Goal: Transaction & Acquisition: Purchase product/service

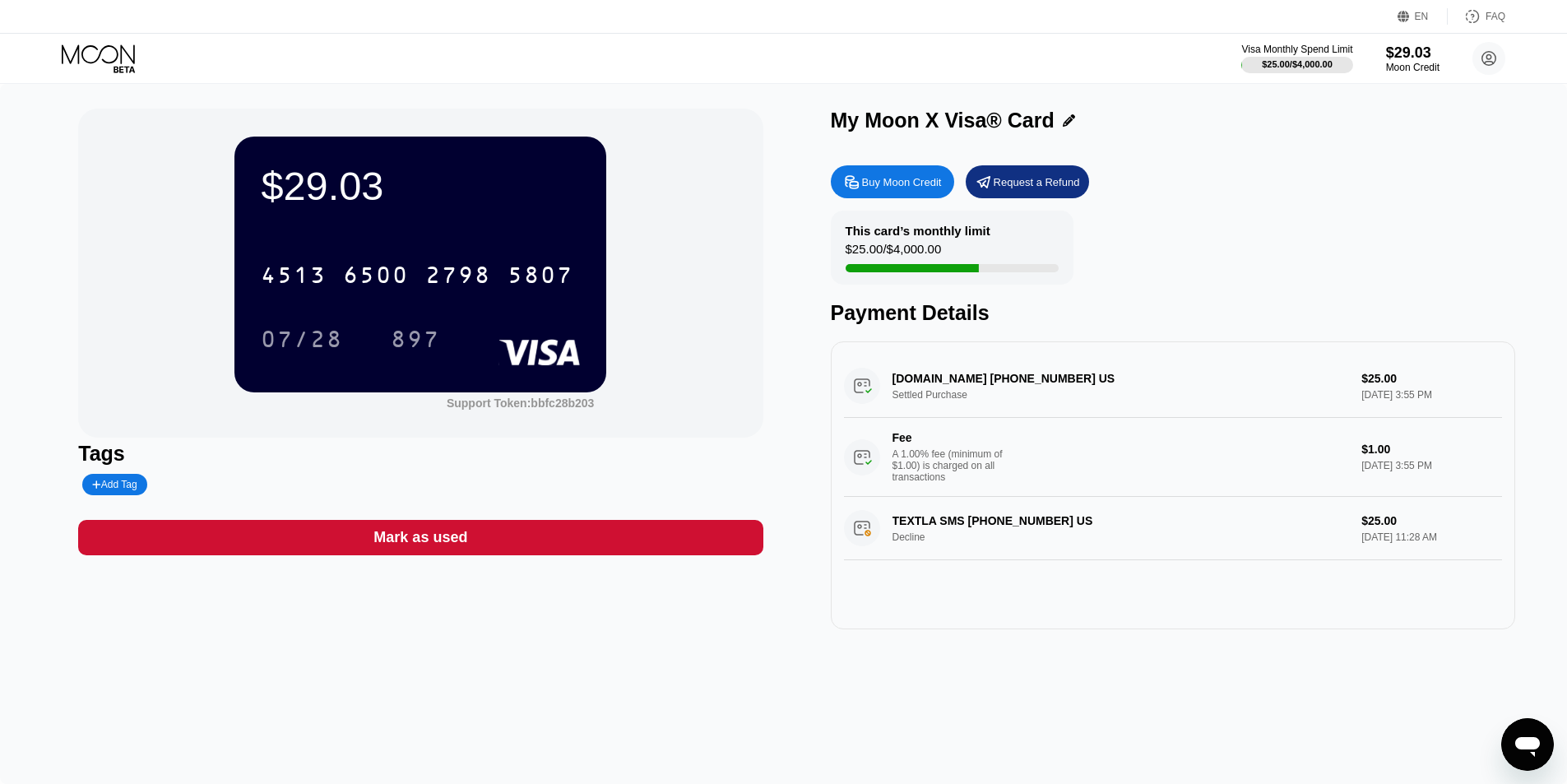
click at [922, 180] on div "Buy Moon Credit" at bounding box center [902, 182] width 80 height 14
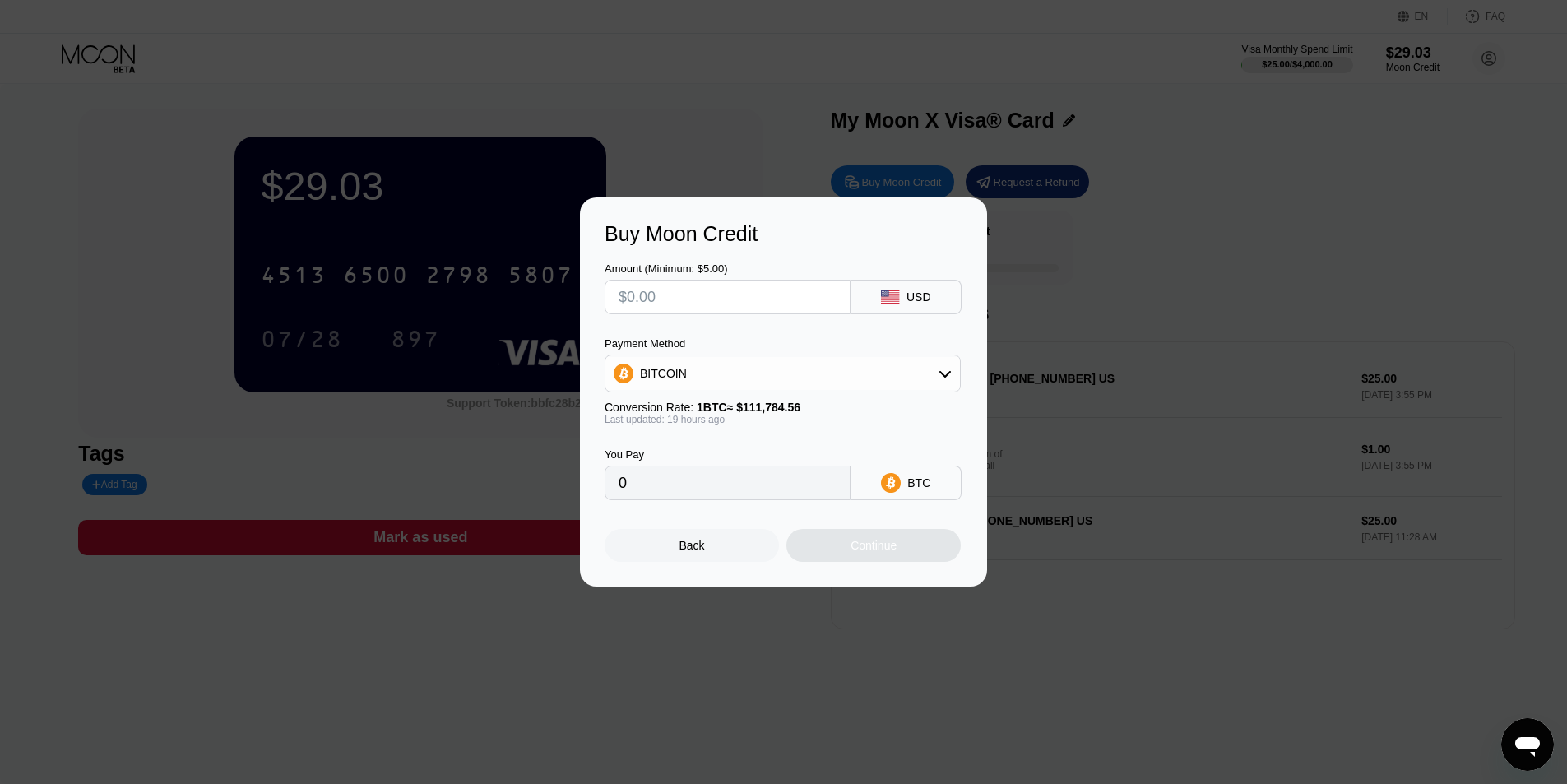
click at [936, 371] on div "BITCOIN" at bounding box center [783, 373] width 354 height 33
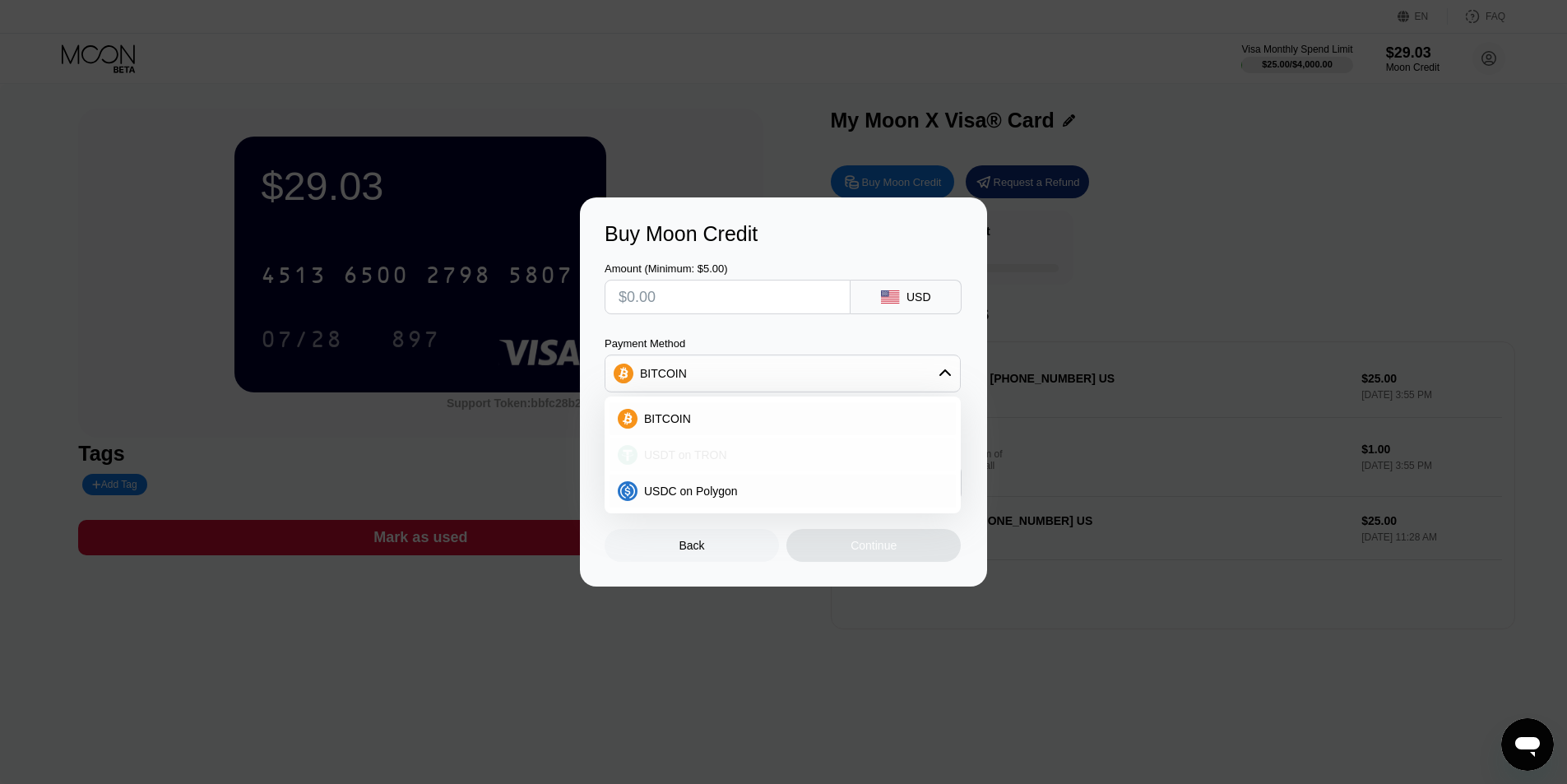
click at [729, 452] on div "USDT on TRON" at bounding box center [792, 454] width 310 height 13
type input "0.00"
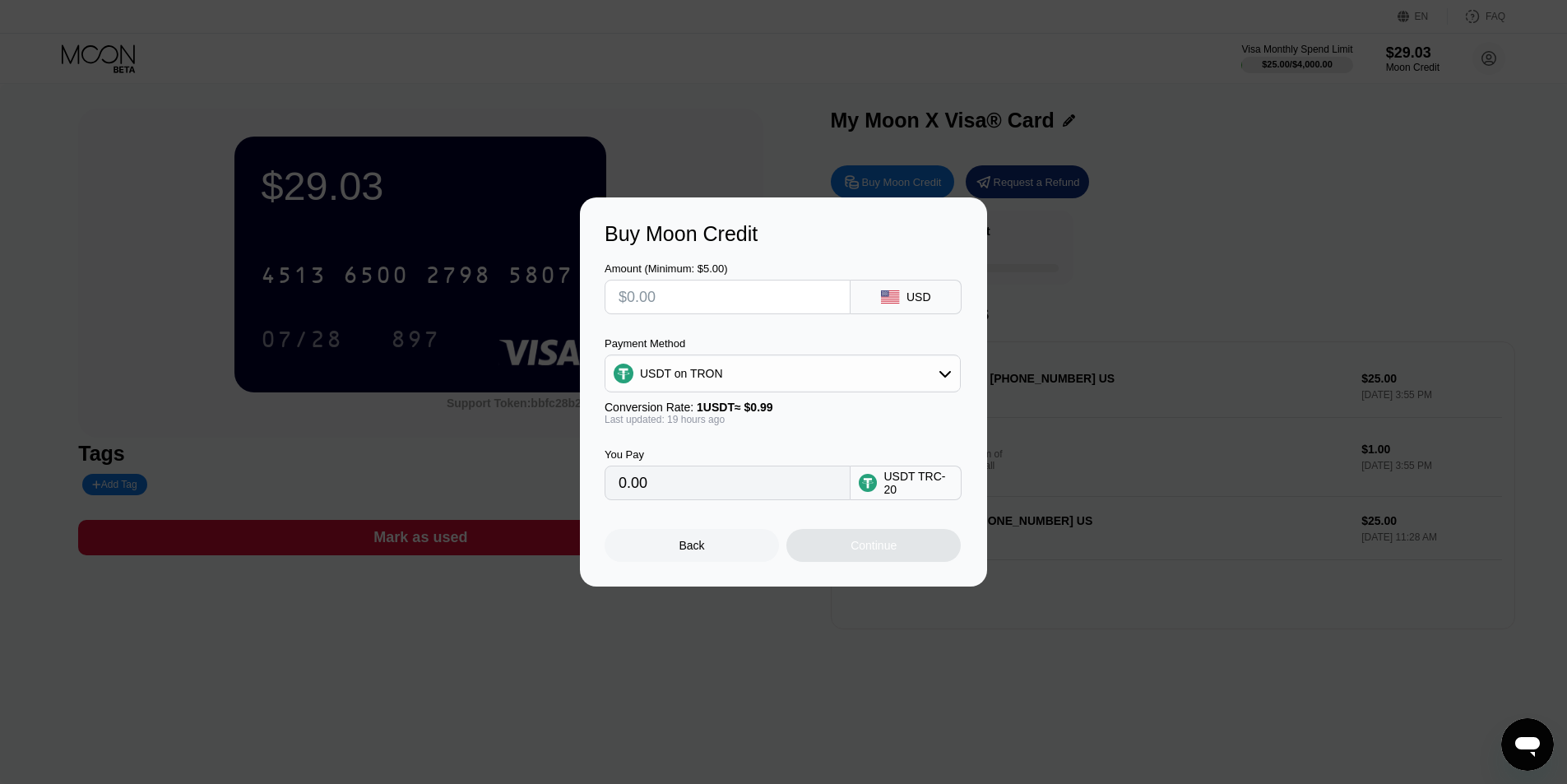
click at [710, 301] on input "text" at bounding box center [727, 296] width 218 height 33
type input "$1"
type input "1.01"
type input "$10"
type input "10.10"
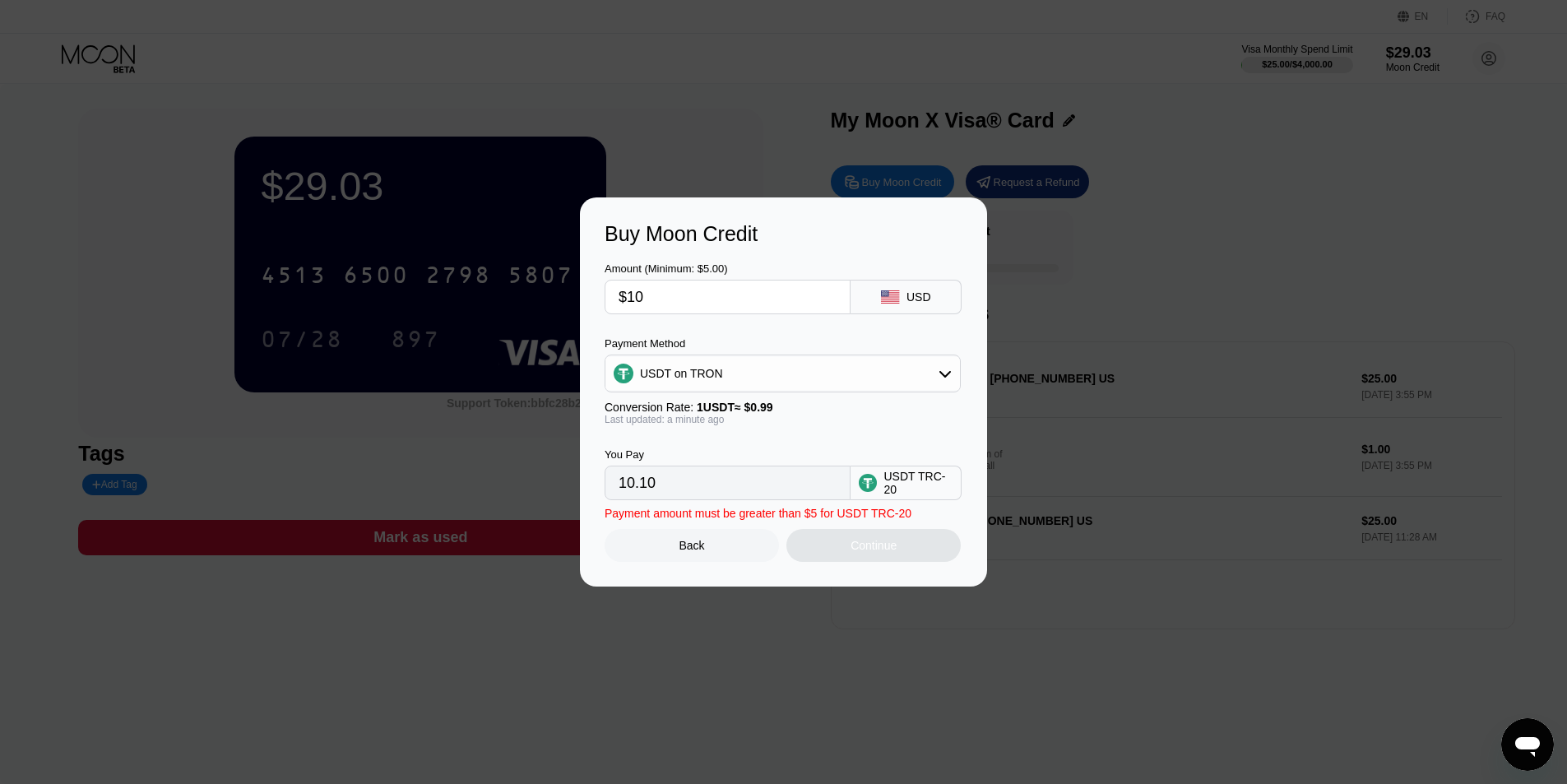
type input "$100"
type input "101.01"
type input "$100"
click at [910, 543] on div "Continue" at bounding box center [874, 545] width 174 height 33
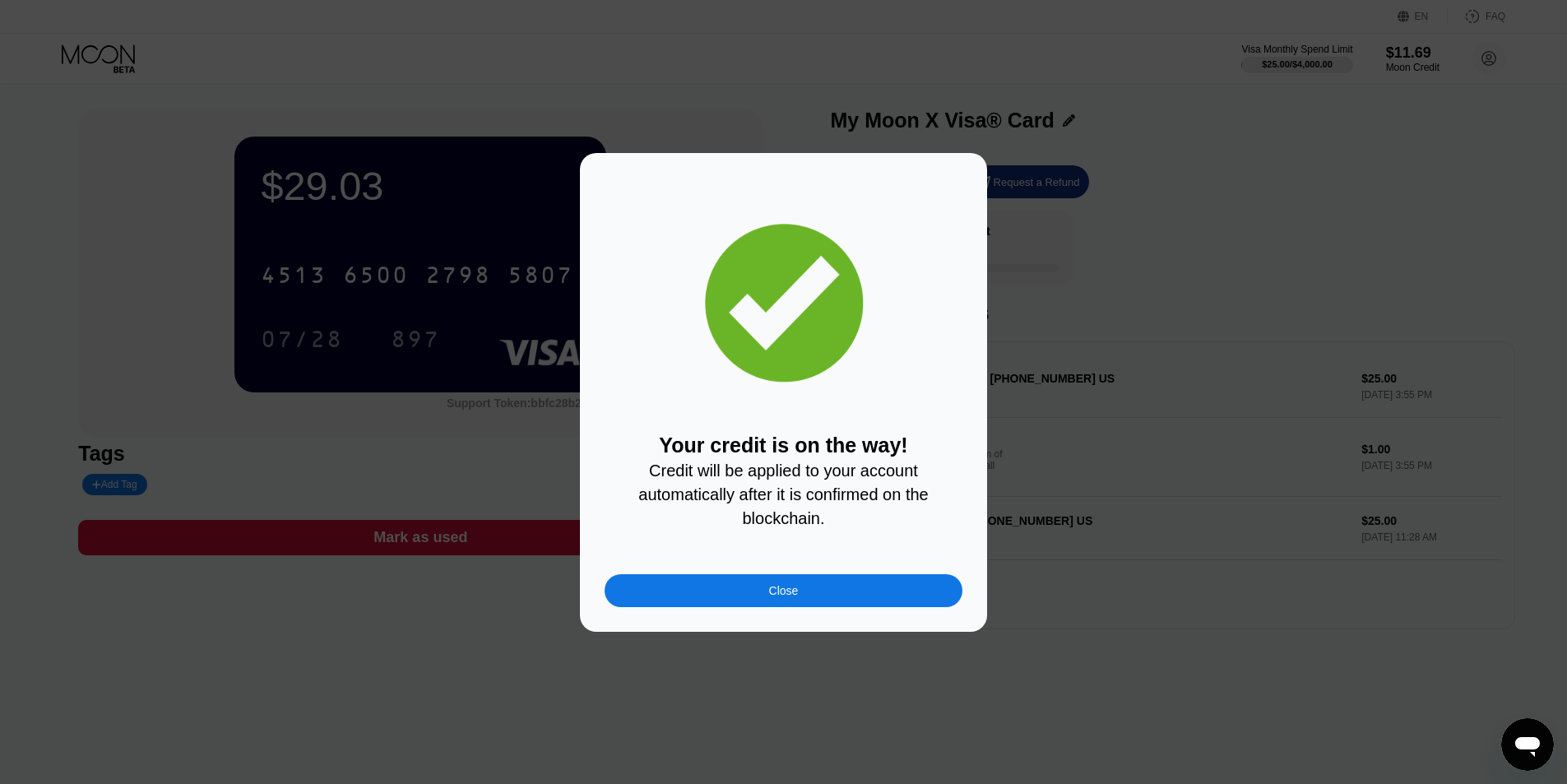
click at [897, 595] on div "Close" at bounding box center [784, 590] width 358 height 33
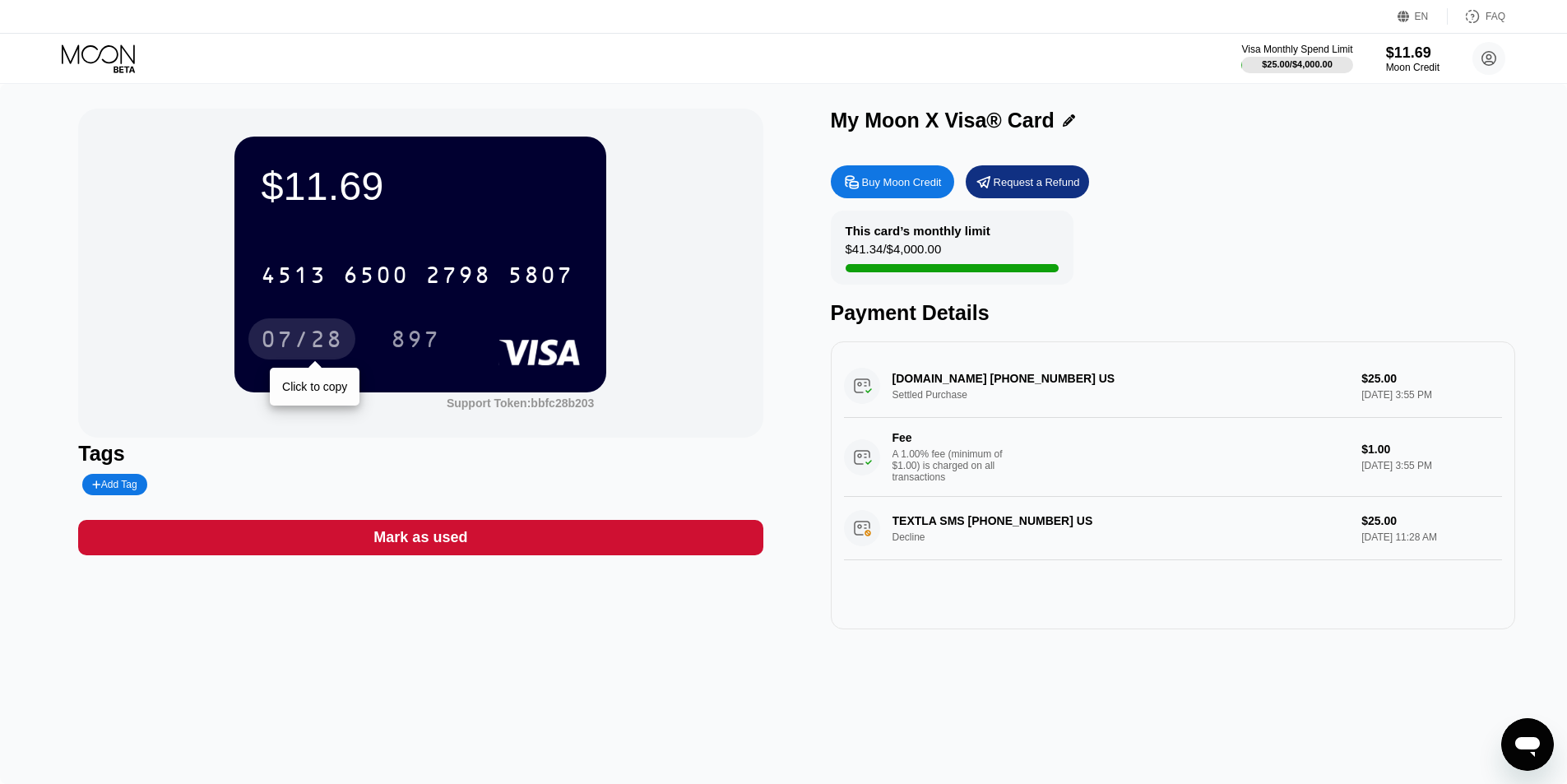
click at [324, 334] on div "07/28" at bounding box center [302, 341] width 82 height 26
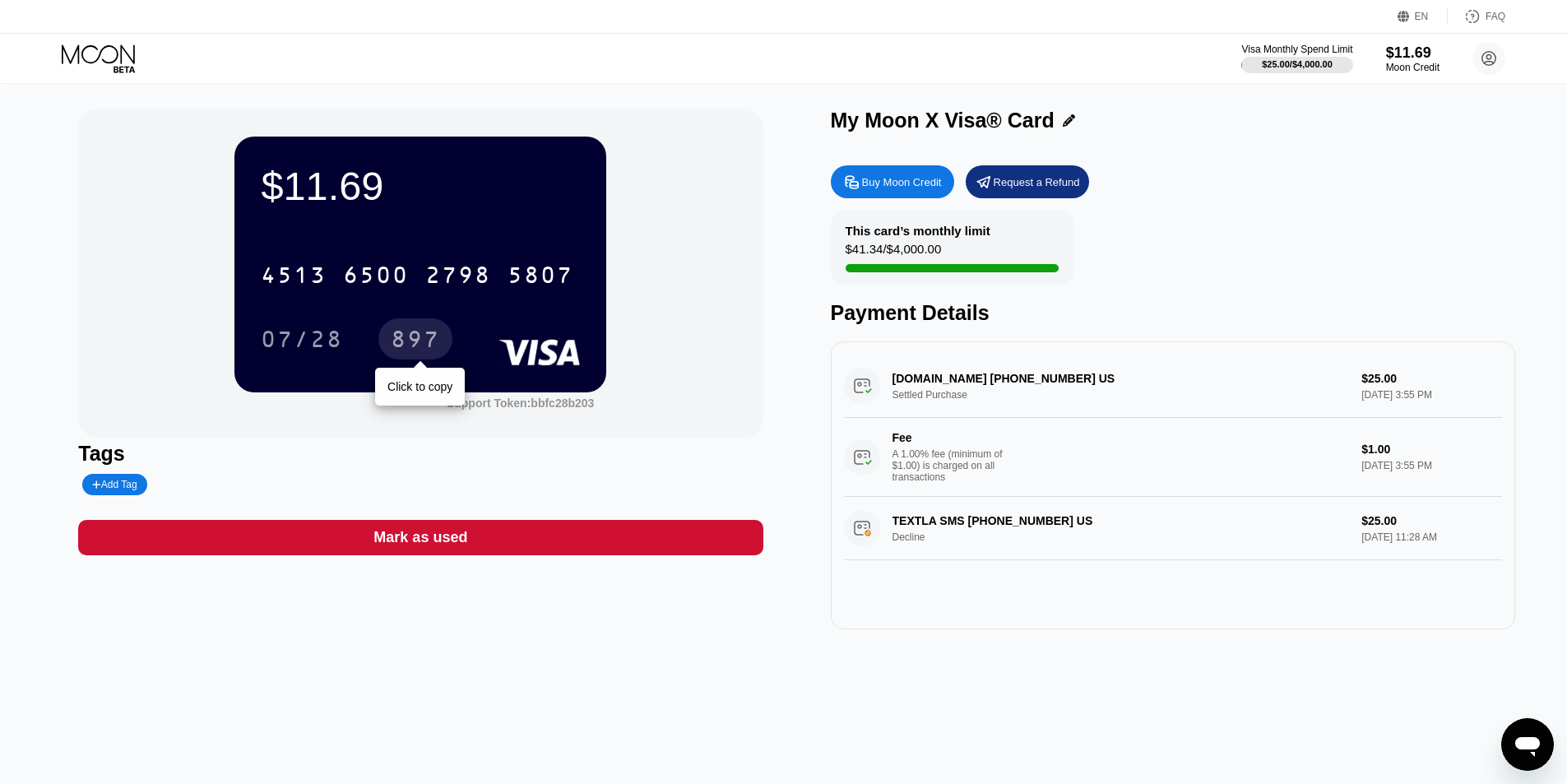
click at [416, 337] on div "897" at bounding box center [416, 341] width 49 height 26
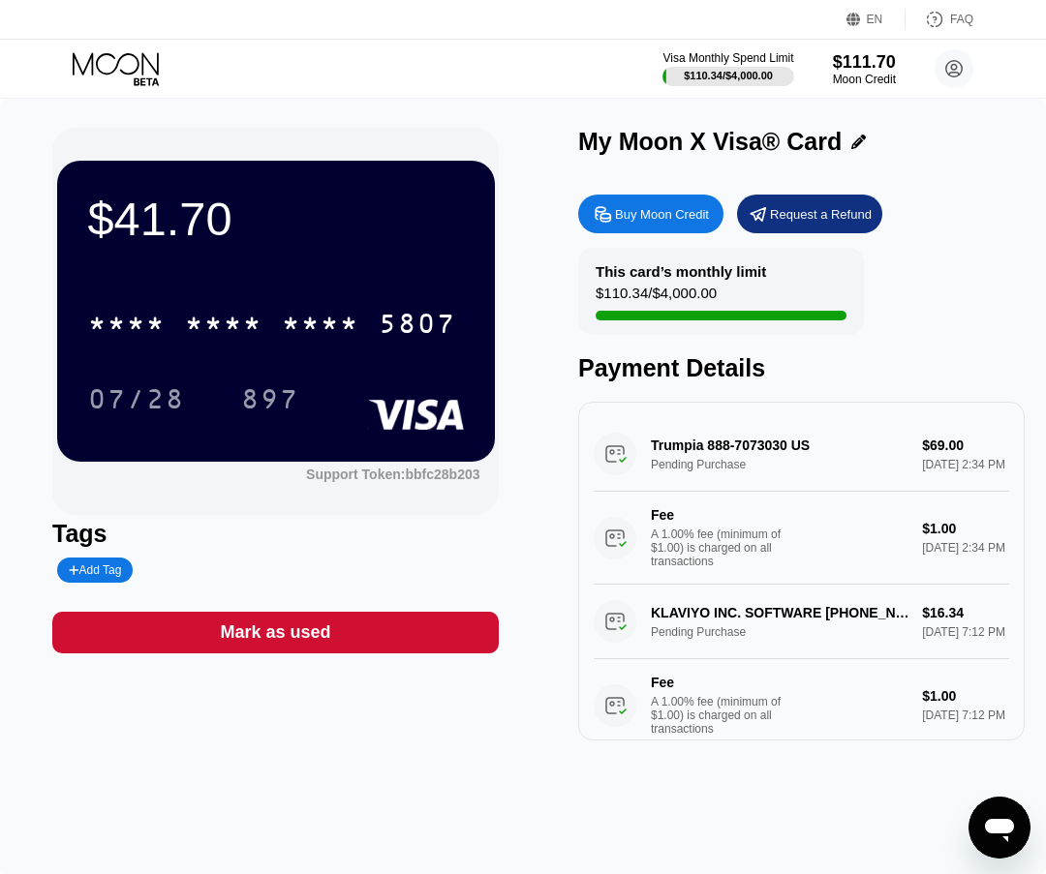
click at [831, 454] on div "Trumpia 888-7073030 US Pending Purchase $69.00 [DATE] 2:34 PM Fee A 1.00% fee (…" at bounding box center [800, 500] width 415 height 167
drag, startPoint x: 1024, startPoint y: 489, endPoint x: 1023, endPoint y: 517, distance: 28.1
click at [1023, 517] on div "$41.70 * * * * * * * * * * * * 5807 07/28 897 Support Token: bbfc28b203 Tags Ad…" at bounding box center [523, 486] width 1046 height 775
click at [810, 449] on div "Trumpia 888-7073030 US Pending Purchase $69.00 Sep 23, 2025 2:34 PM Fee A 1.00%…" at bounding box center [800, 500] width 415 height 167
click at [336, 795] on div "$41.70 * * * * * * * * * * * * 5807 07/28 897 Support Token: bbfc28b203 Tags Ad…" at bounding box center [523, 486] width 1046 height 775
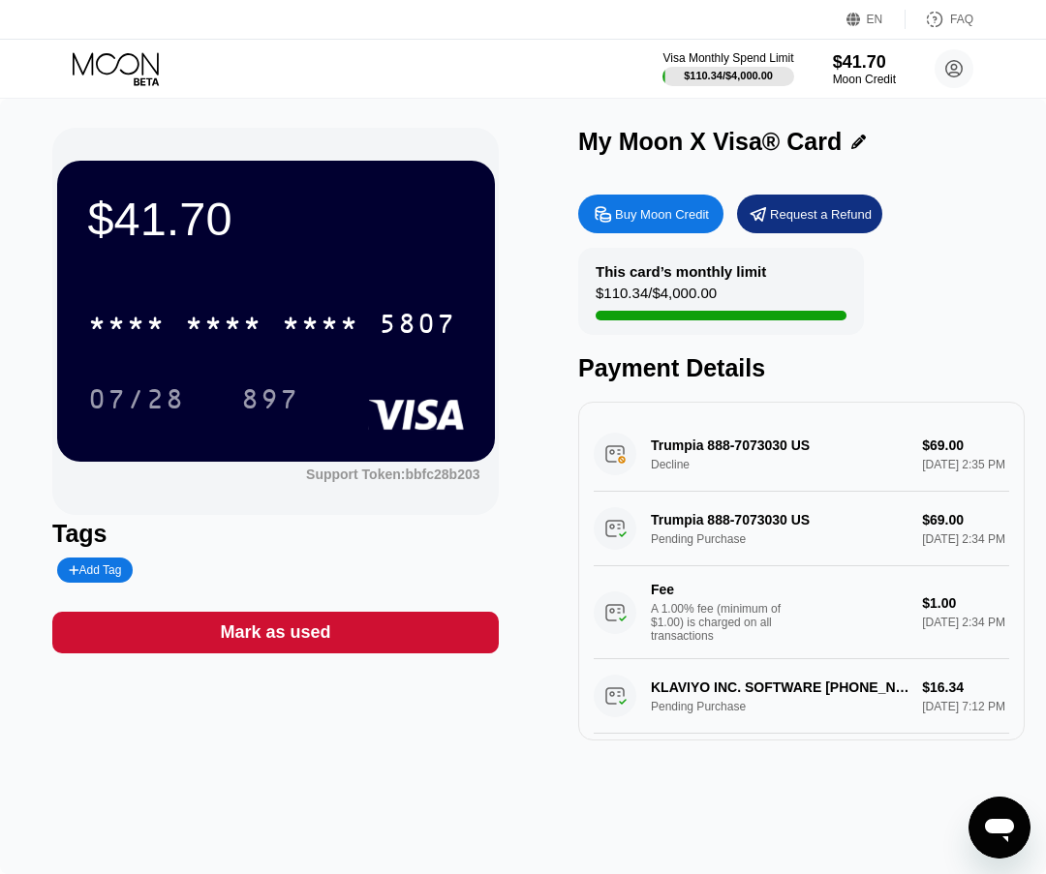
click at [390, 73] on div "Visa Monthly Spend Limit $110.34 / $4,000.00 $41.70 Moon Credit [EMAIL_ADDRESS]…" at bounding box center [523, 69] width 1046 height 58
click at [754, 452] on div "Trumpia 888-7073030 US Decline $69.00 [DATE] 2:35 PM" at bounding box center [800, 454] width 415 height 75
click at [612, 463] on div "Trumpia 888-7073030 US Decline $69.00 Sep 23, 2025 2:35 PM" at bounding box center [800, 454] width 415 height 75
click at [823, 471] on div "Trumpia 888-7073030 US Decline $69.00 Sep 23, 2025 2:35 PM" at bounding box center [800, 454] width 415 height 75
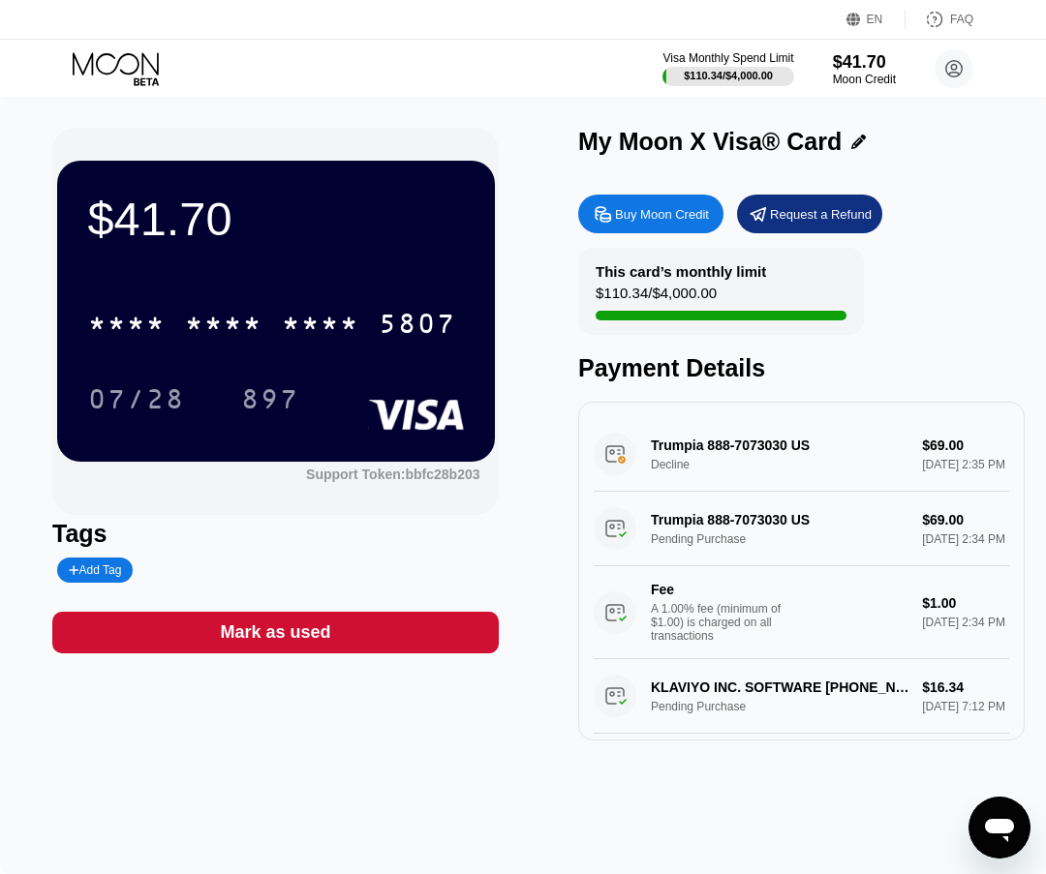
click at [635, 456] on div "Trumpia 888-7073030 US Decline $69.00 Sep 23, 2025 2:35 PM" at bounding box center [800, 454] width 415 height 75
drag, startPoint x: 788, startPoint y: 462, endPoint x: 540, endPoint y: 368, distance: 265.0
click at [538, 365] on div "$41.70 * * * * * * * * * * * * 5807 07/28 897 Support Token: bbfc28b203 Tags Ad…" at bounding box center [522, 434] width 941 height 613
click at [762, 544] on div "Trumpia 888-7073030 US Pending Purchase $69.00 Sep 23, 2025 2:34 PM Fee A 1.00%…" at bounding box center [800, 575] width 415 height 167
click at [860, 72] on div "$41.70" at bounding box center [864, 61] width 65 height 20
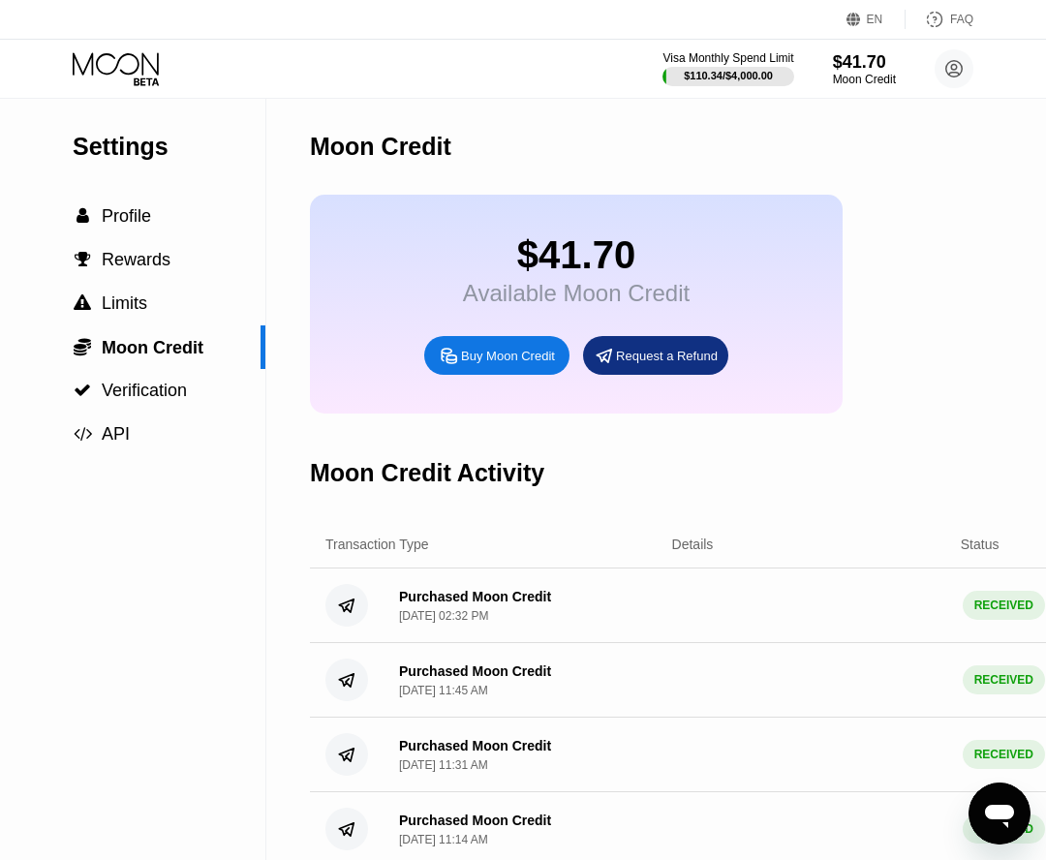
drag, startPoint x: 699, startPoint y: 565, endPoint x: 588, endPoint y: 560, distance: 111.5
click at [684, 552] on div "Details" at bounding box center [693, 543] width 42 height 15
click at [362, 552] on div "Transaction Type" at bounding box center [377, 543] width 104 height 15
click at [741, 65] on div "$110.34 / $4,000.00" at bounding box center [728, 75] width 134 height 21
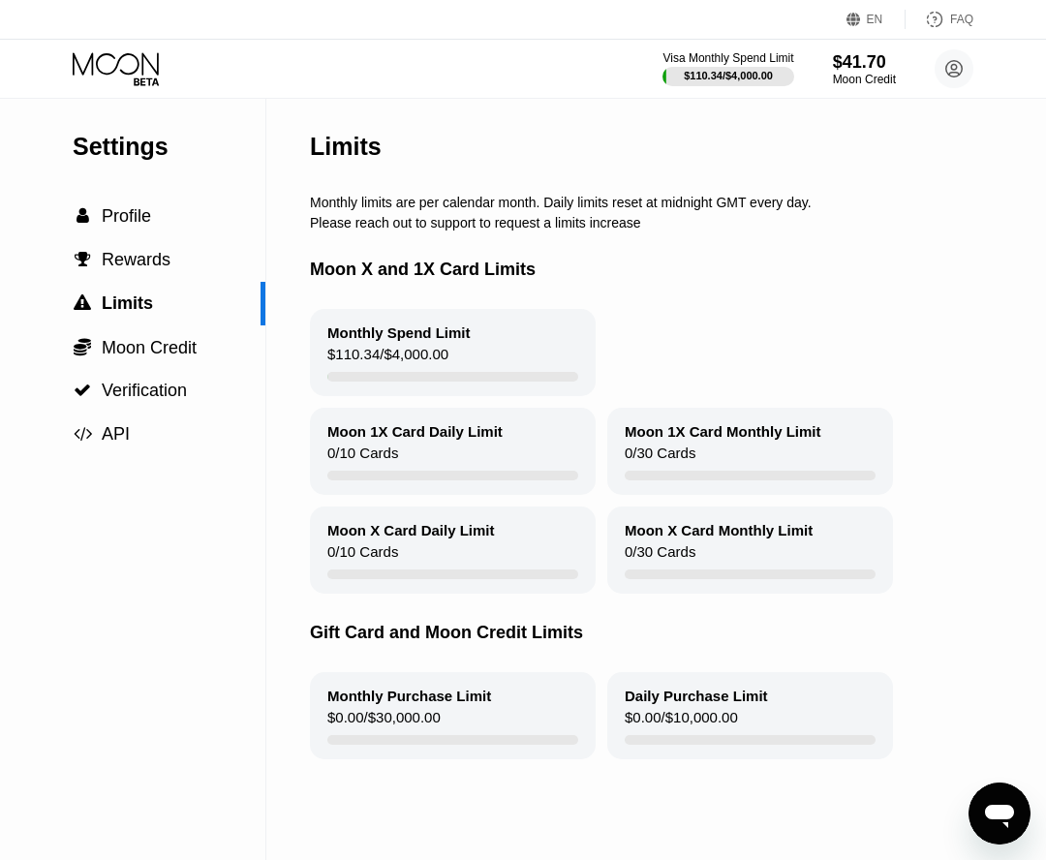
click at [876, 63] on div "$41.70" at bounding box center [864, 62] width 63 height 20
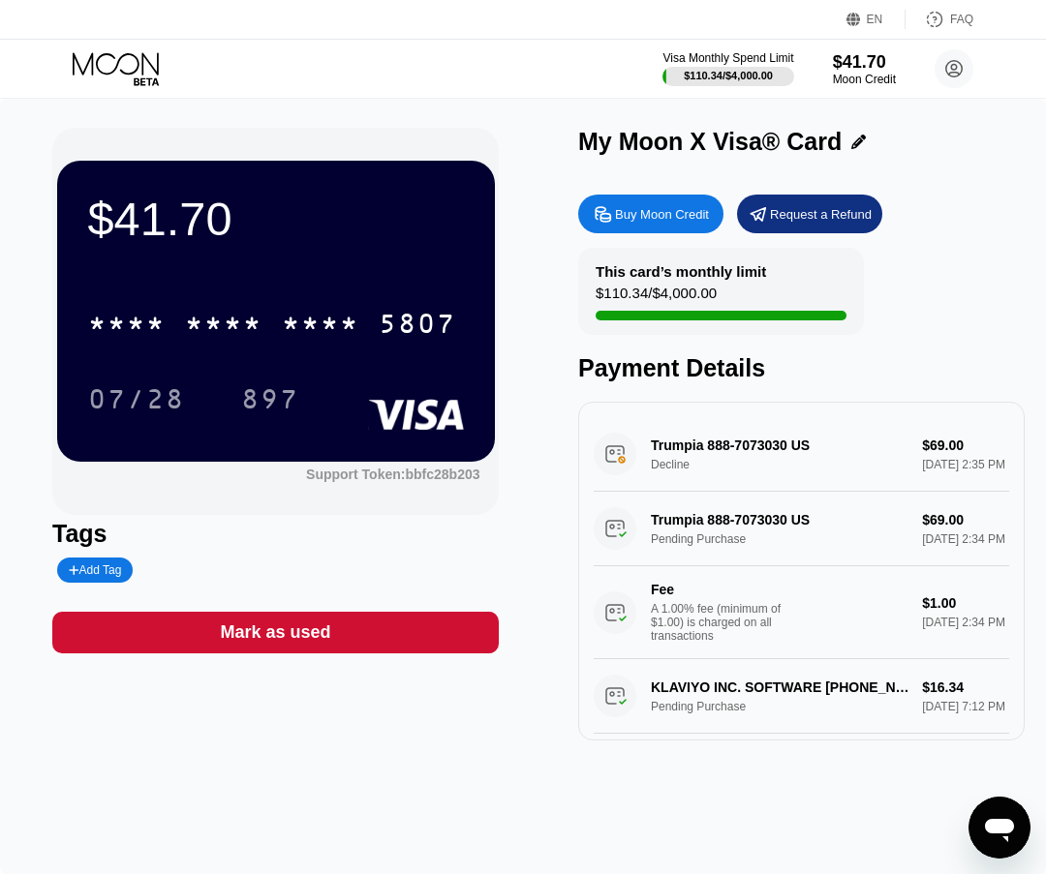
click at [664, 471] on div "Trumpia 888-7073030 US Decline $69.00 Sep 23, 2025 2:35 PM" at bounding box center [800, 454] width 415 height 75
click at [627, 471] on div "Trumpia 888-7073030 US Decline $69.00 Sep 23, 2025 2:35 PM" at bounding box center [800, 454] width 415 height 75
click at [624, 548] on div "Trumpia 888-7073030 US Pending Purchase $69.00 Sep 23, 2025 2:34 PM Fee A 1.00%…" at bounding box center [800, 575] width 415 height 167
click at [505, 65] on div "Visa Monthly Spend Limit $110.34 / $4,000.00 $41.70 Moon Credit [EMAIL_ADDRESS]…" at bounding box center [523, 69] width 1046 height 58
